Goal: Task Accomplishment & Management: Use online tool/utility

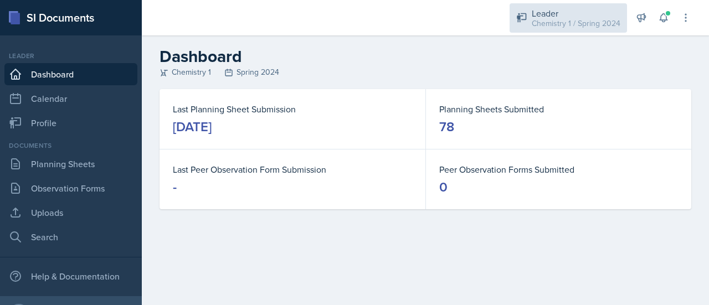
click at [552, 16] on div "Leader" at bounding box center [576, 13] width 89 height 13
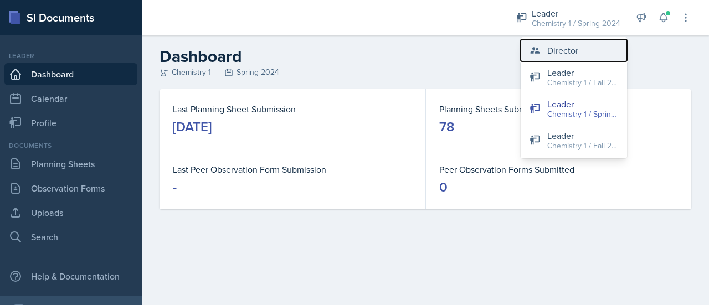
click at [551, 47] on div "Director" at bounding box center [562, 50] width 31 height 13
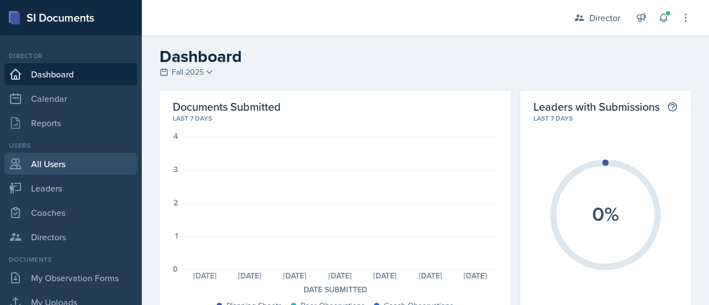
click at [70, 166] on link "All Users" at bounding box center [70, 164] width 133 height 22
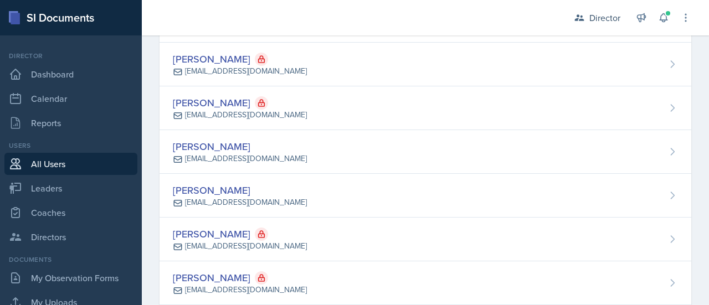
scroll to position [1372, 0]
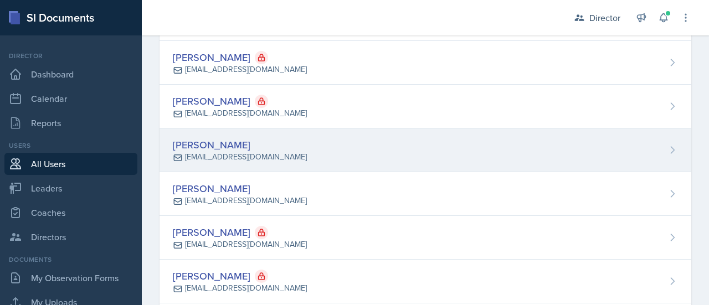
click at [667, 145] on icon at bounding box center [672, 150] width 11 height 11
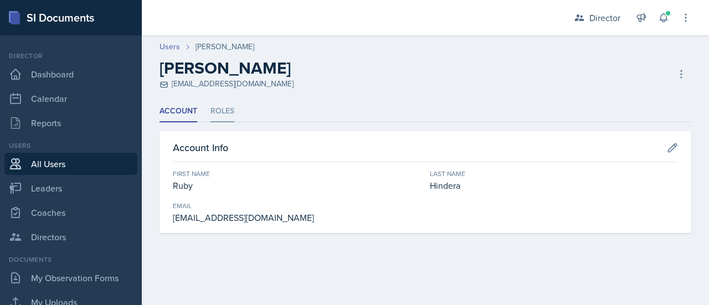
click at [227, 111] on li "Roles" at bounding box center [222, 112] width 24 height 22
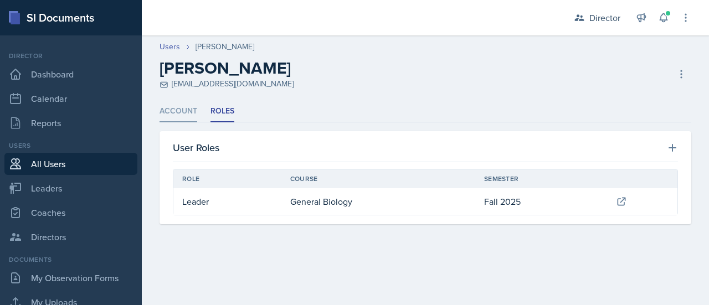
click at [183, 108] on li "Account" at bounding box center [178, 112] width 38 height 22
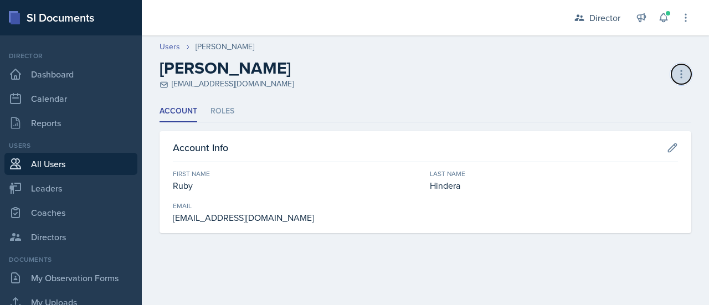
click at [683, 78] on icon at bounding box center [681, 74] width 11 height 11
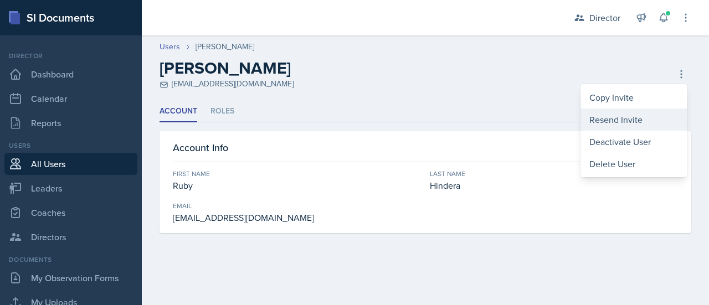
click at [627, 119] on div "Resend Invite" at bounding box center [633, 120] width 106 height 22
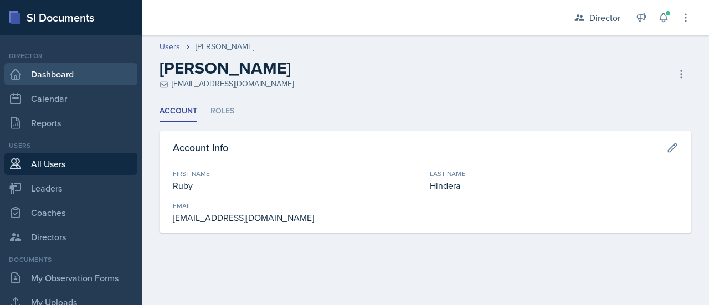
click at [68, 80] on link "Dashboard" at bounding box center [70, 74] width 133 height 22
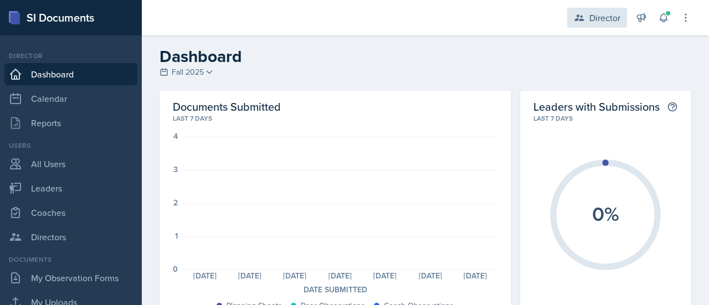
click at [620, 21] on div "Director" at bounding box center [604, 17] width 31 height 13
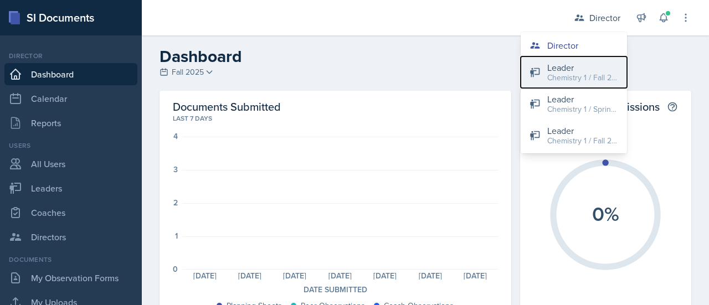
click at [588, 70] on div "Leader" at bounding box center [582, 67] width 71 height 13
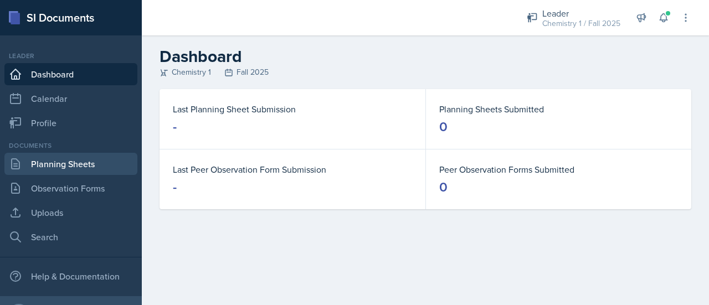
click at [63, 162] on link "Planning Sheets" at bounding box center [70, 164] width 133 height 22
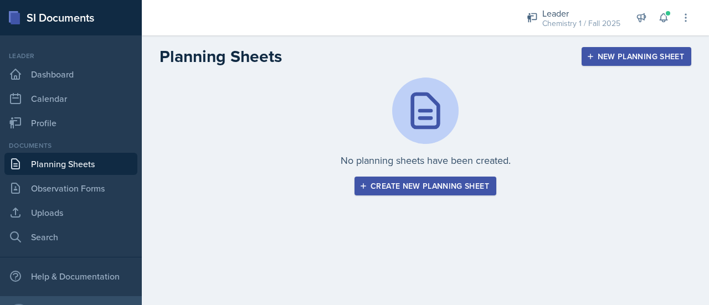
click at [444, 185] on div "Create new planning sheet" at bounding box center [425, 186] width 127 height 9
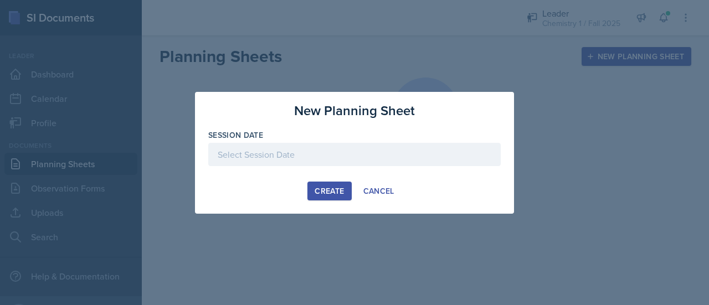
click at [328, 150] on div at bounding box center [354, 154] width 292 height 23
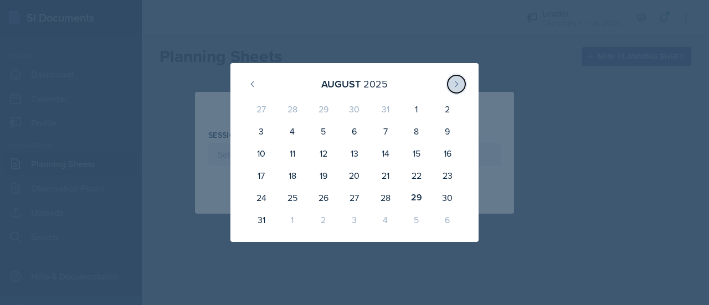
click at [456, 83] on icon at bounding box center [456, 83] width 3 height 5
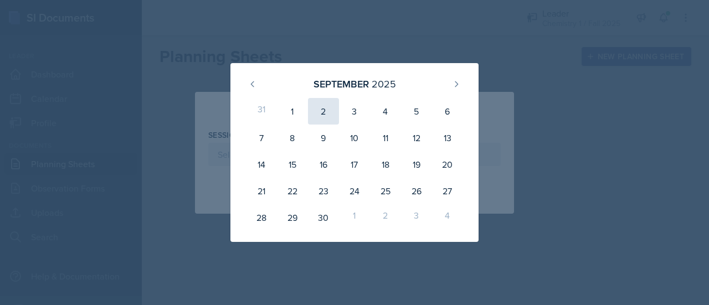
click at [322, 110] on div "2" at bounding box center [323, 111] width 31 height 27
type input "[DATE]"
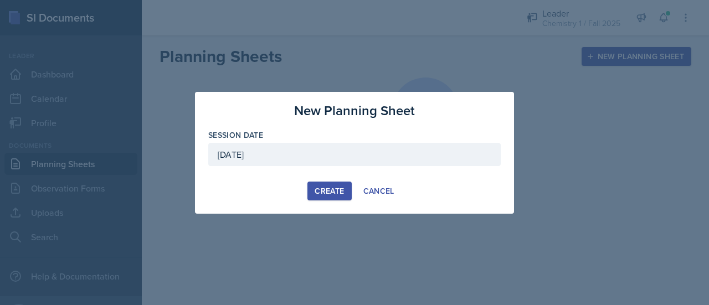
click at [329, 192] on div "Create" at bounding box center [329, 191] width 29 height 9
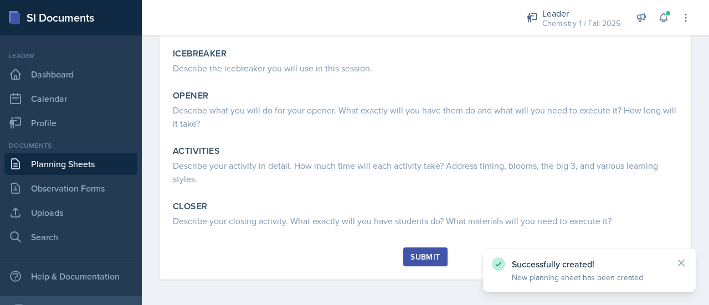
scroll to position [181, 0]
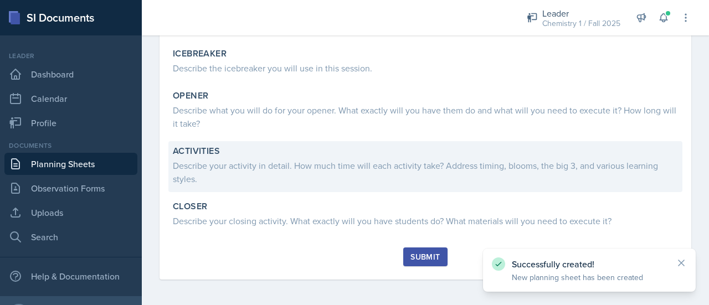
click at [265, 166] on div "Describe your activity in detail. How much time will each activity take? Addres…" at bounding box center [425, 172] width 505 height 27
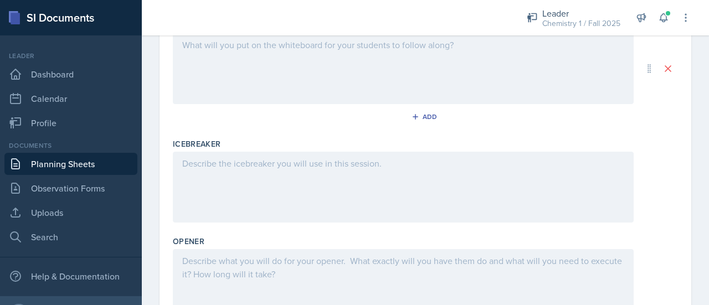
click at [265, 166] on div at bounding box center [403, 187] width 461 height 71
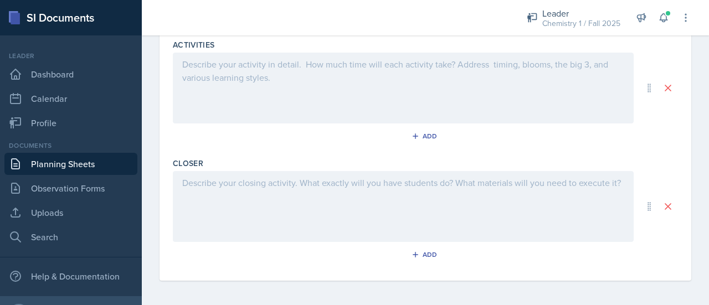
scroll to position [0, 0]
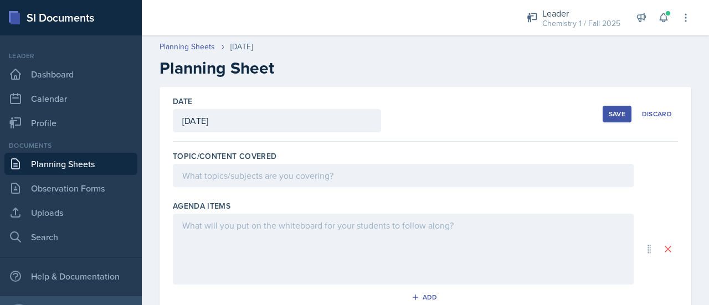
click at [609, 110] on div "Save" at bounding box center [617, 114] width 17 height 9
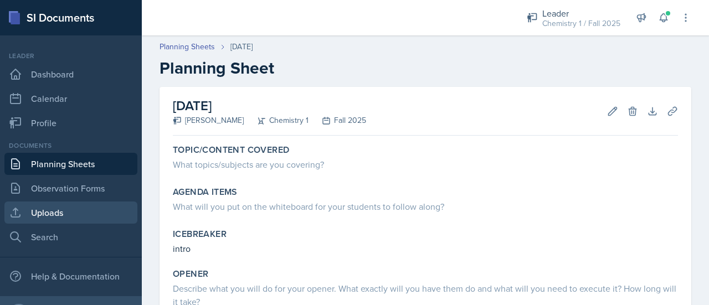
click at [75, 223] on link "Uploads" at bounding box center [70, 213] width 133 height 22
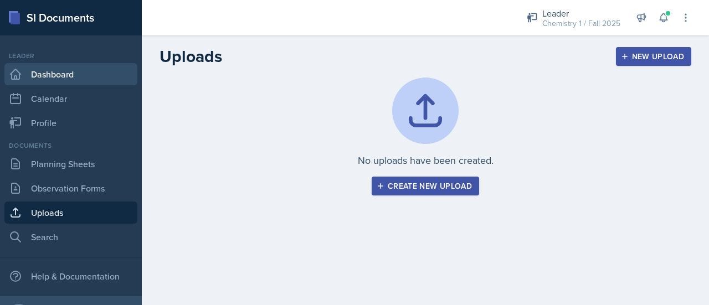
click at [47, 75] on link "Dashboard" at bounding box center [70, 74] width 133 height 22
